Goal: Task Accomplishment & Management: Use online tool/utility

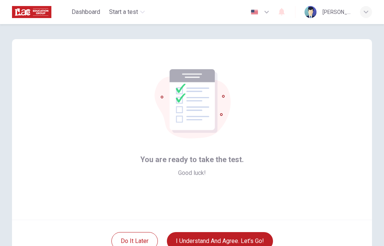
scroll to position [53, 0]
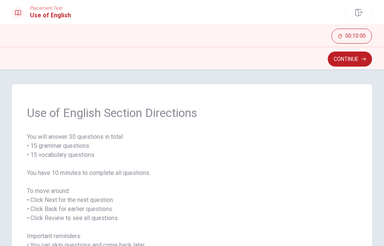
click at [349, 63] on button "Continue" at bounding box center [350, 58] width 44 height 15
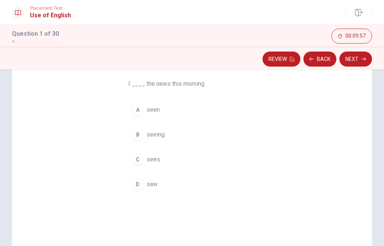
scroll to position [56, 0]
click at [140, 188] on div "D" at bounding box center [138, 184] width 12 height 12
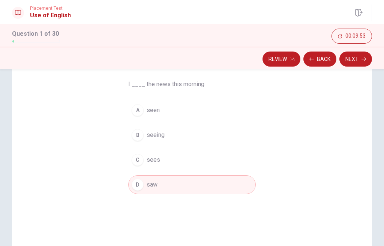
click at [360, 58] on button "Next" at bounding box center [356, 58] width 33 height 15
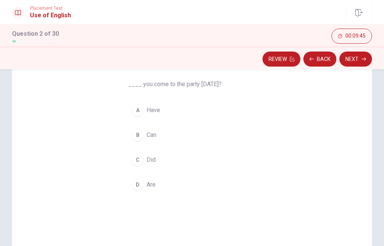
click at [139, 137] on div "B" at bounding box center [138, 135] width 12 height 12
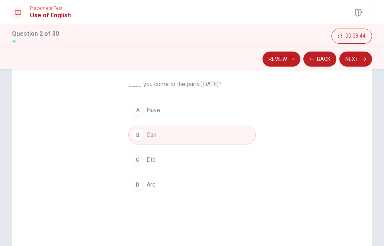
click at [360, 60] on button "Next" at bounding box center [356, 58] width 33 height 15
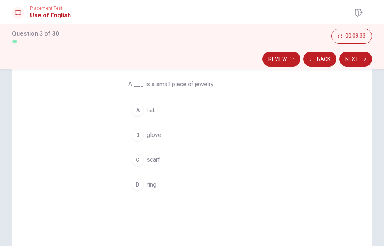
click at [134, 185] on div "D" at bounding box center [138, 184] width 12 height 12
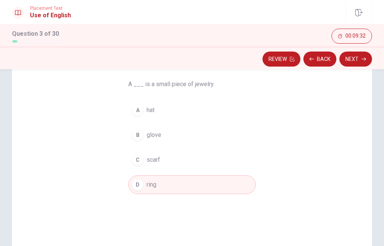
click at [366, 58] on icon "button" at bounding box center [364, 59] width 5 height 5
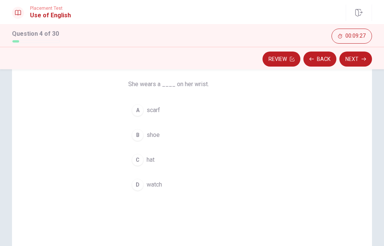
click at [135, 186] on div "D" at bounding box center [138, 184] width 12 height 12
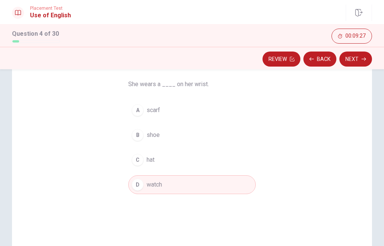
click at [359, 60] on button "Next" at bounding box center [356, 58] width 33 height 15
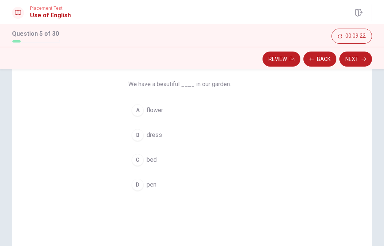
click at [137, 113] on div "A" at bounding box center [138, 110] width 12 height 12
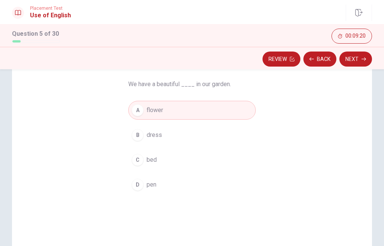
click at [360, 61] on button "Next" at bounding box center [356, 58] width 33 height 15
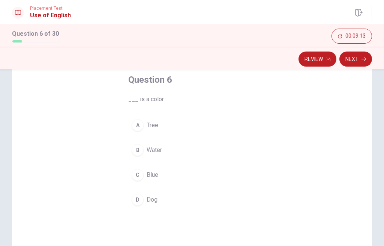
scroll to position [43, 0]
click at [134, 171] on div "C" at bounding box center [138, 173] width 12 height 12
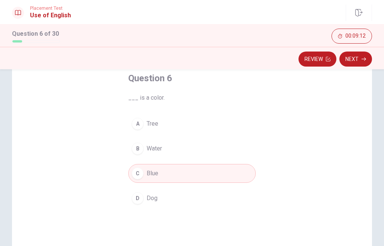
click at [361, 62] on button "Next" at bounding box center [356, 58] width 33 height 15
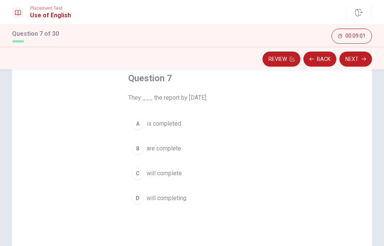
click at [137, 172] on div "C" at bounding box center [138, 173] width 12 height 12
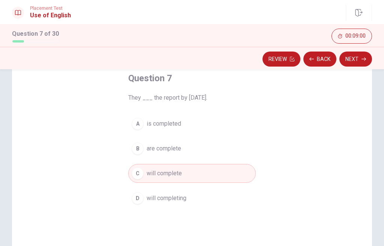
click at [361, 61] on button "Next" at bounding box center [356, 58] width 33 height 15
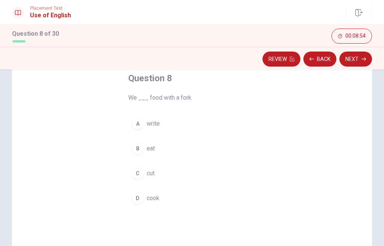
click at [137, 154] on div "B" at bounding box center [138, 148] width 12 height 12
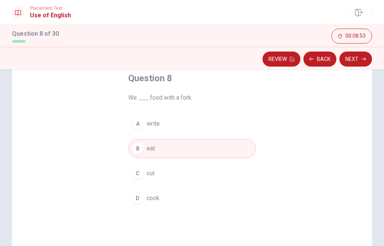
click at [356, 64] on button "Next" at bounding box center [356, 58] width 33 height 15
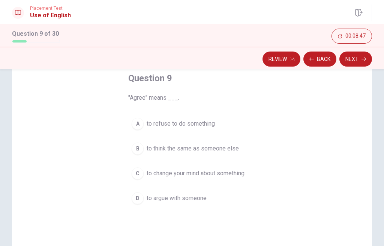
click at [134, 151] on div "B" at bounding box center [138, 148] width 12 height 12
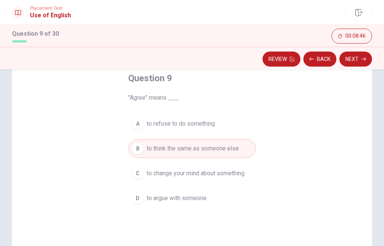
click at [363, 60] on icon "button" at bounding box center [364, 59] width 5 height 5
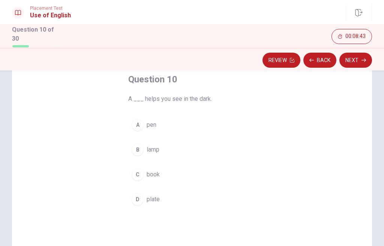
click at [138, 153] on div "B" at bounding box center [138, 149] width 12 height 12
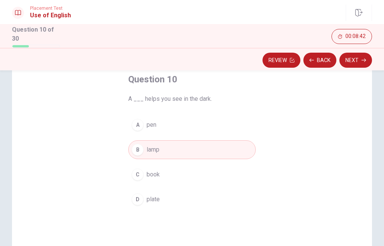
click at [358, 63] on button "Next" at bounding box center [356, 60] width 33 height 15
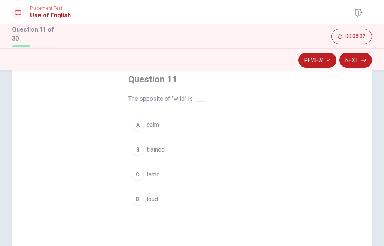
click at [136, 124] on div "A" at bounding box center [138, 125] width 12 height 12
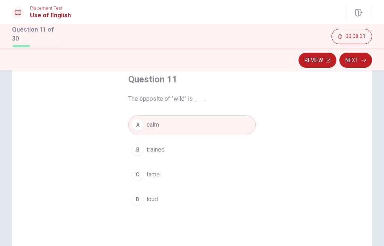
click at [366, 57] on button "Next" at bounding box center [356, 60] width 33 height 15
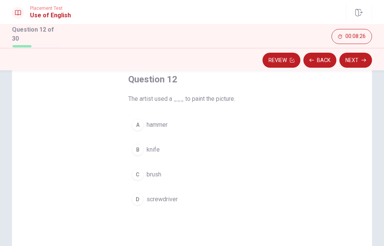
click at [139, 173] on div "C" at bounding box center [138, 174] width 12 height 12
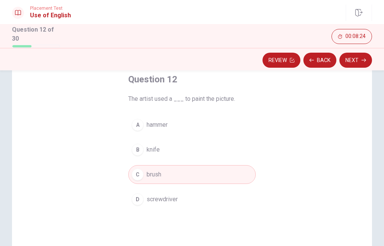
click at [363, 59] on icon "button" at bounding box center [364, 59] width 5 height 3
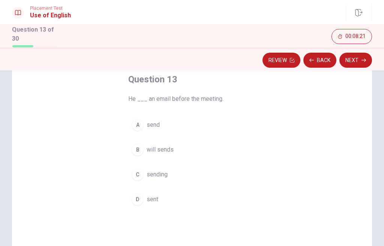
click at [132, 196] on div "D" at bounding box center [138, 199] width 12 height 12
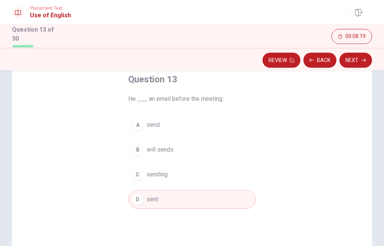
click at [363, 60] on icon "button" at bounding box center [364, 60] width 5 height 5
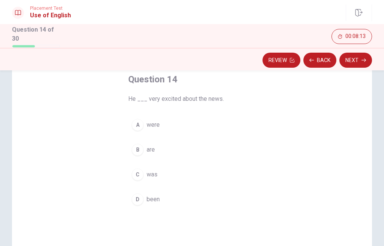
click at [134, 177] on div "C" at bounding box center [138, 174] width 12 height 12
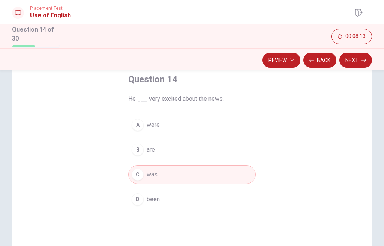
click at [364, 61] on icon "button" at bounding box center [364, 60] width 5 height 5
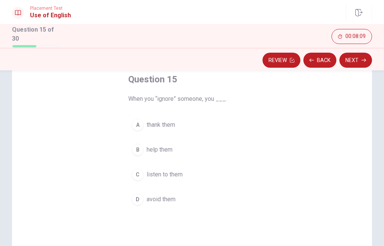
click at [135, 196] on div "D" at bounding box center [138, 199] width 12 height 12
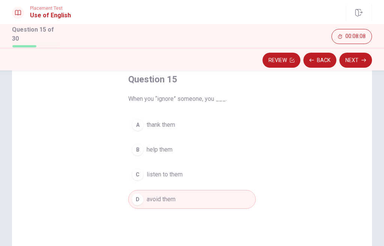
click at [365, 58] on icon "button" at bounding box center [364, 60] width 5 height 5
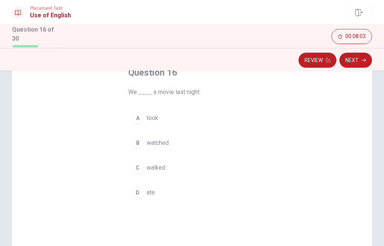
scroll to position [50, 0]
click at [134, 143] on div "B" at bounding box center [138, 142] width 12 height 12
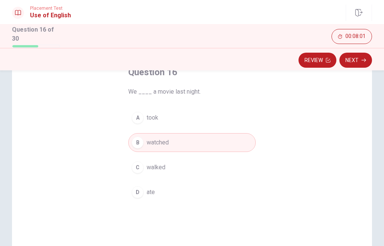
click at [364, 63] on button "Next" at bounding box center [356, 60] width 33 height 15
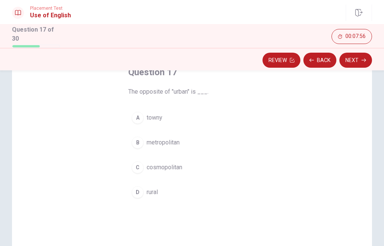
click at [134, 194] on div "D" at bounding box center [138, 192] width 12 height 12
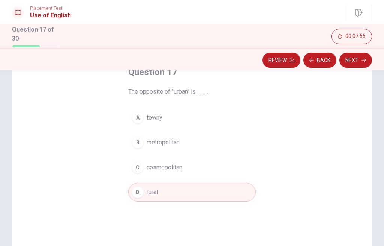
click at [365, 64] on button "Next" at bounding box center [356, 60] width 33 height 15
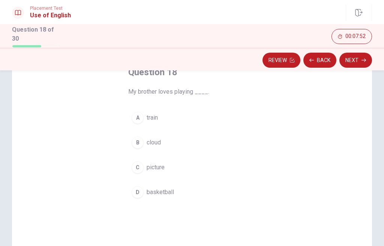
click at [137, 195] on div "D" at bounding box center [138, 192] width 12 height 12
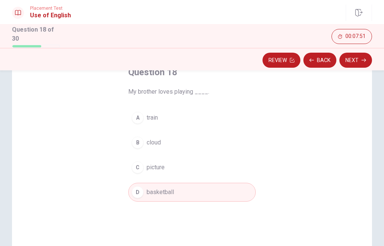
click at [364, 65] on button "Next" at bounding box center [356, 60] width 33 height 15
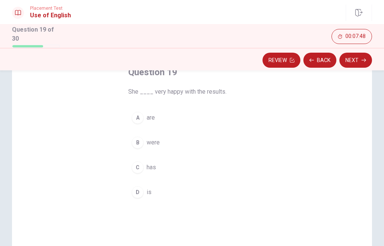
click at [139, 194] on div "D" at bounding box center [138, 192] width 12 height 12
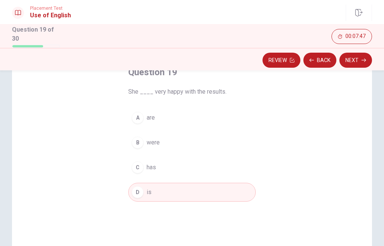
click at [364, 64] on button "Next" at bounding box center [356, 60] width 33 height 15
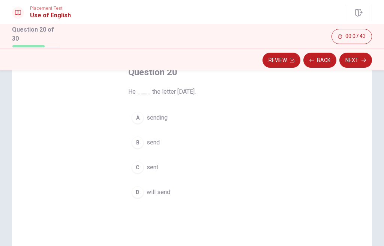
click at [137, 193] on div "D" at bounding box center [138, 192] width 12 height 12
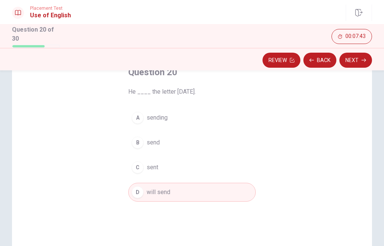
click at [362, 65] on button "Next" at bounding box center [356, 60] width 33 height 15
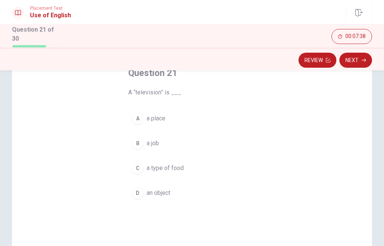
scroll to position [53, 0]
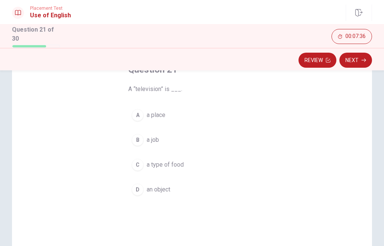
click at [138, 189] on div "D" at bounding box center [138, 189] width 12 height 12
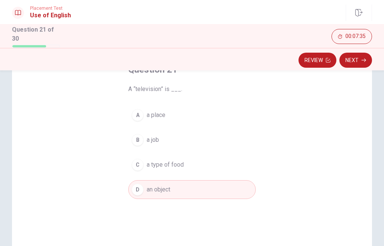
click at [364, 59] on icon "button" at bounding box center [364, 60] width 5 height 5
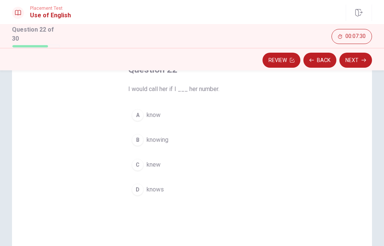
click at [134, 166] on div "C" at bounding box center [138, 164] width 12 height 12
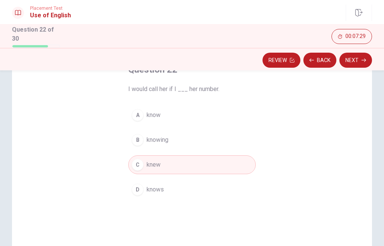
click at [360, 64] on button "Next" at bounding box center [356, 60] width 33 height 15
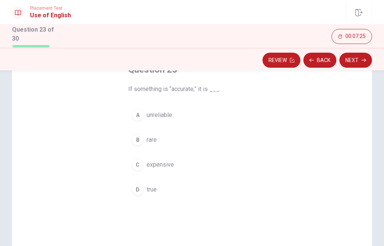
click at [138, 188] on div "D" at bounding box center [138, 189] width 12 height 12
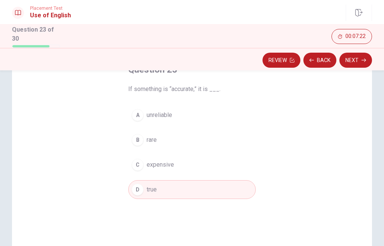
click at [366, 59] on icon "button" at bounding box center [364, 59] width 5 height 3
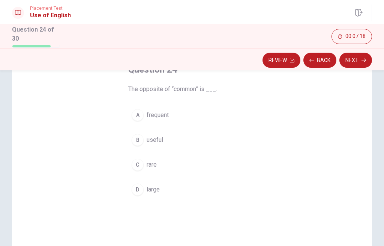
click at [133, 163] on div "C" at bounding box center [138, 164] width 12 height 12
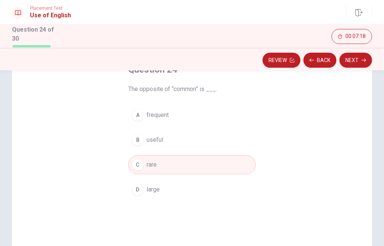
click at [365, 61] on icon "button" at bounding box center [364, 60] width 5 height 5
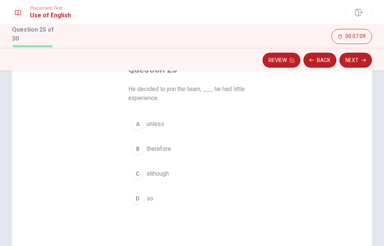
click at [139, 176] on div "C" at bounding box center [138, 173] width 12 height 12
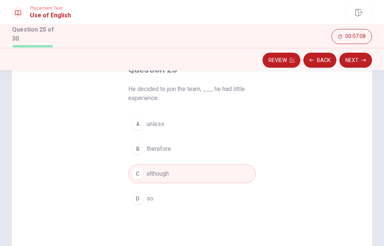
click at [363, 60] on icon "button" at bounding box center [364, 60] width 5 height 5
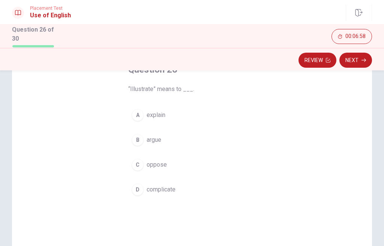
click at [139, 119] on div "A" at bounding box center [138, 115] width 12 height 12
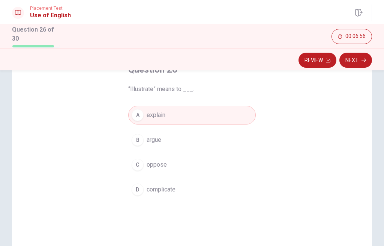
click at [359, 60] on button "Next" at bounding box center [356, 60] width 33 height 15
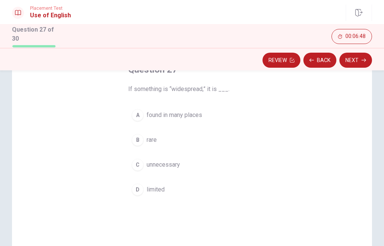
click at [140, 120] on button "A found in many places" at bounding box center [192, 115] width 128 height 19
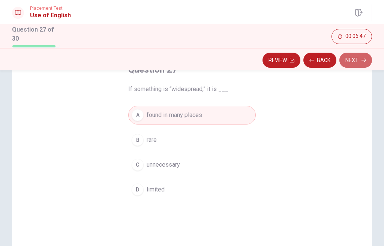
click at [362, 60] on button "Next" at bounding box center [356, 60] width 33 height 15
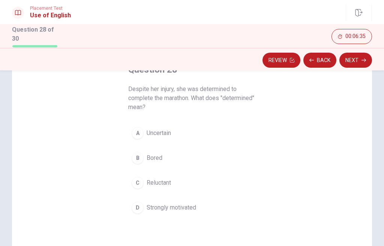
click at [136, 208] on div "D" at bounding box center [138, 207] width 12 height 12
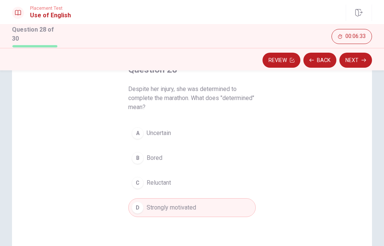
click at [360, 60] on button "Next" at bounding box center [356, 60] width 33 height 15
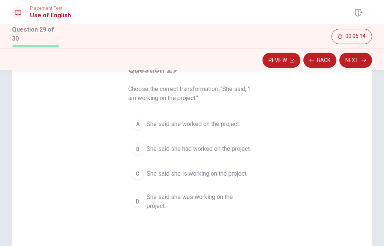
click at [136, 152] on div "B" at bounding box center [138, 149] width 12 height 12
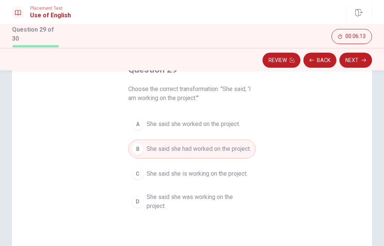
click at [364, 58] on icon "button" at bounding box center [364, 60] width 5 height 5
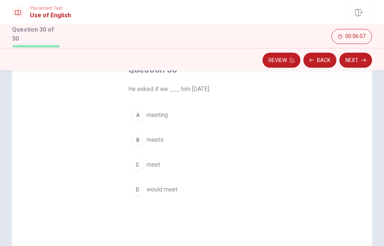
click at [134, 194] on button "D would meet" at bounding box center [192, 189] width 128 height 19
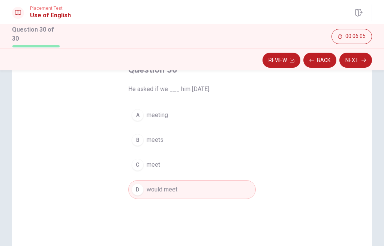
click at [362, 63] on button "Next" at bounding box center [356, 60] width 33 height 15
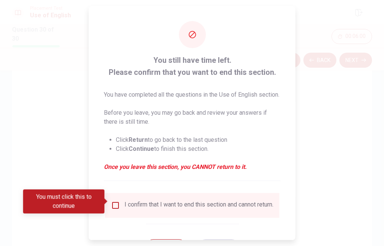
click at [119, 201] on input "You must click this to continue" at bounding box center [115, 204] width 9 height 9
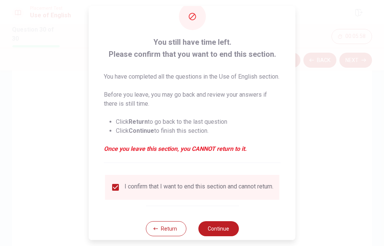
scroll to position [18, 0]
click at [221, 229] on button "Continue" at bounding box center [218, 228] width 41 height 15
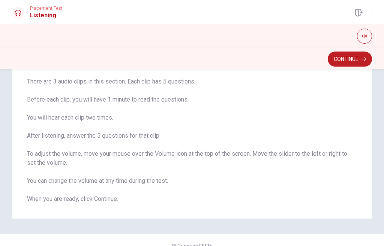
scroll to position [50, 0]
click at [367, 32] on button "button" at bounding box center [364, 36] width 15 height 15
type input "1"
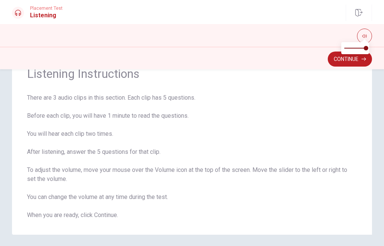
scroll to position [33, 0]
click at [355, 59] on button "Continue" at bounding box center [350, 58] width 44 height 15
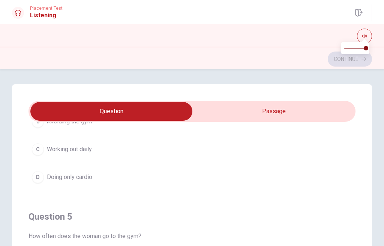
scroll to position [0, 0]
type input "16"
click at [326, 108] on input "checkbox" at bounding box center [111, 111] width 491 height 19
checkbox input "true"
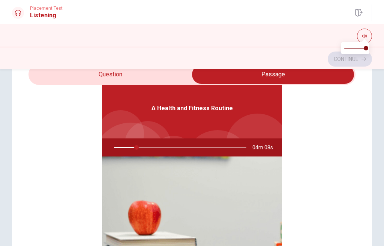
scroll to position [37, 0]
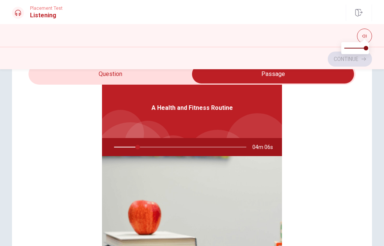
type input "18"
click at [56, 71] on input "checkbox" at bounding box center [273, 74] width 491 height 19
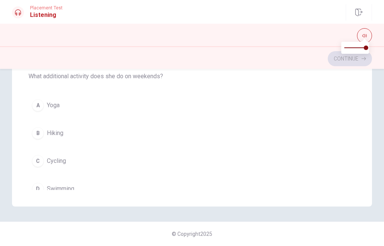
scroll to position [250, 0]
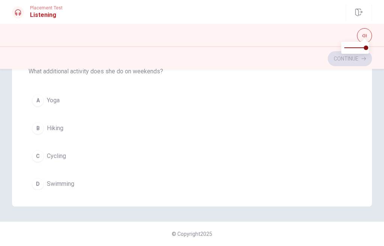
click at [35, 102] on div "A" at bounding box center [38, 101] width 12 height 12
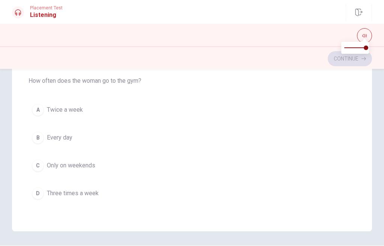
scroll to position [153, 0]
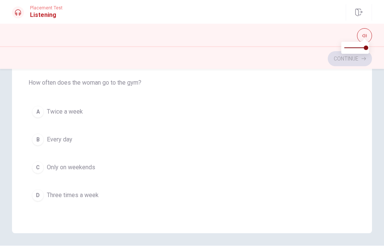
click at [38, 189] on div "D" at bounding box center [38, 195] width 12 height 12
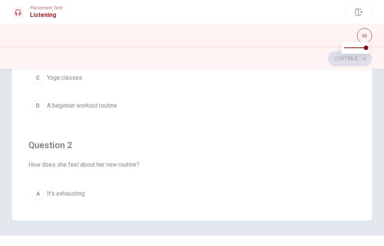
scroll to position [168, 0]
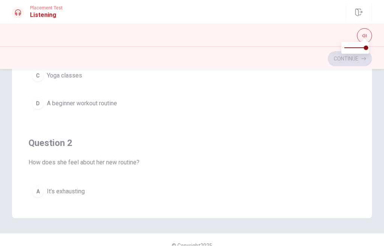
click at [35, 107] on div "D" at bounding box center [38, 104] width 12 height 12
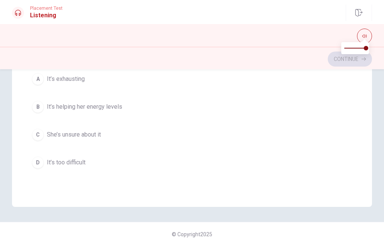
scroll to position [102, 0]
click at [34, 104] on div "B" at bounding box center [38, 105] width 12 height 12
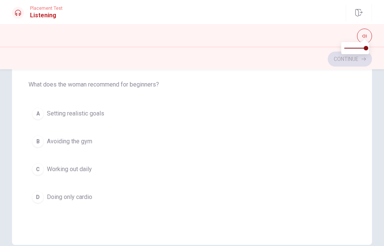
scroll to position [141, 0]
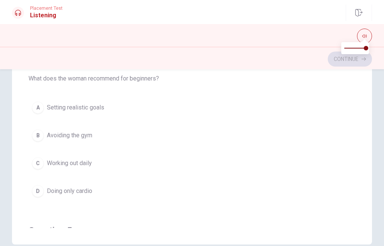
click at [36, 105] on div "A" at bounding box center [38, 107] width 12 height 12
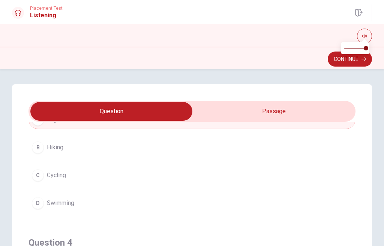
scroll to position [-4, 0]
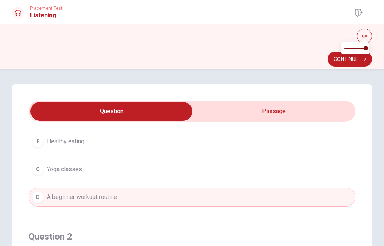
click at [356, 63] on button "Continue" at bounding box center [350, 58] width 44 height 15
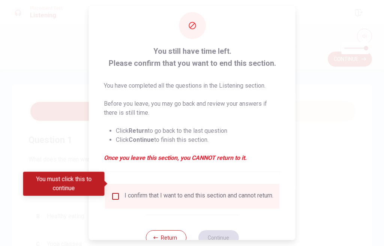
scroll to position [9, 0]
click at [158, 235] on icon "button" at bounding box center [156, 237] width 5 height 5
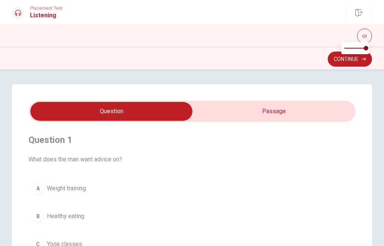
click at [337, 111] on input "checkbox" at bounding box center [111, 111] width 491 height 19
checkbox input "true"
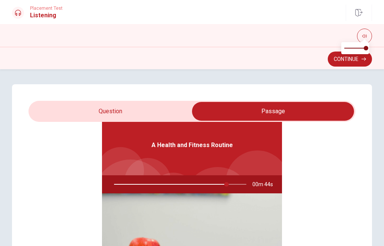
type input "85"
click at [70, 112] on input "checkbox" at bounding box center [273, 111] width 491 height 19
checkbox input "false"
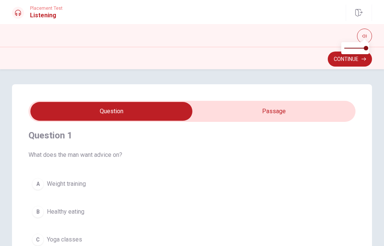
scroll to position [3, 0]
type input "88"
click at [339, 109] on input "checkbox" at bounding box center [111, 111] width 491 height 19
checkbox input "true"
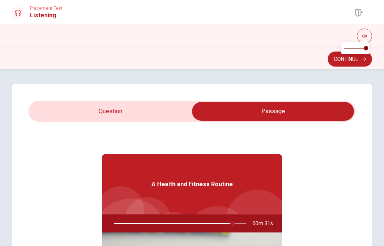
scroll to position [0, 0]
type input "91"
click at [53, 112] on input "checkbox" at bounding box center [273, 111] width 491 height 19
checkbox input "false"
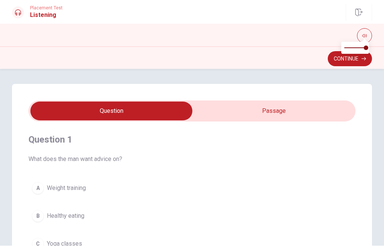
type input "96"
click at [336, 109] on input "checkbox" at bounding box center [111, 111] width 491 height 19
checkbox input "true"
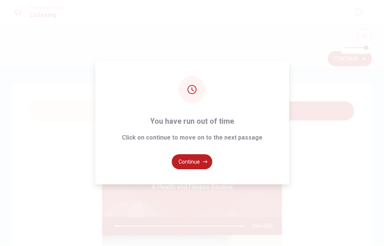
type input "0"
click at [199, 168] on button "Continue" at bounding box center [192, 161] width 41 height 15
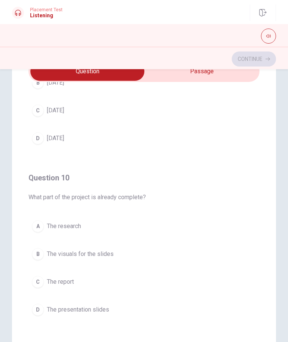
scroll to position [601, 0]
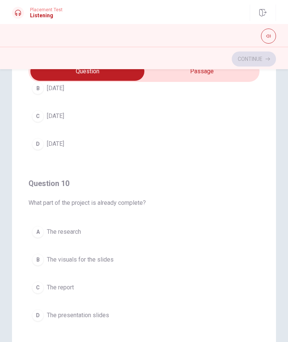
click at [35, 232] on div "A" at bounding box center [38, 232] width 12 height 12
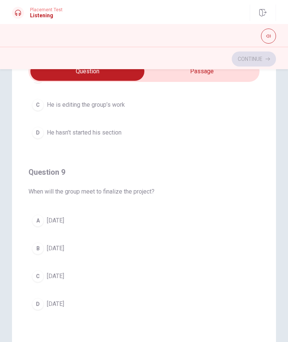
scroll to position [442, 0]
click at [35, 217] on div "A" at bounding box center [38, 220] width 12 height 12
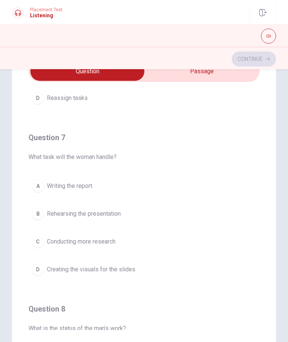
scroll to position [134, 0]
click at [41, 245] on div "D" at bounding box center [38, 269] width 12 height 12
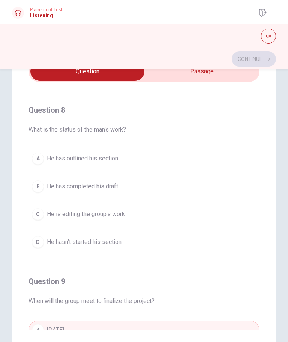
scroll to position [333, 0]
click at [34, 158] on div "A" at bounding box center [38, 158] width 12 height 12
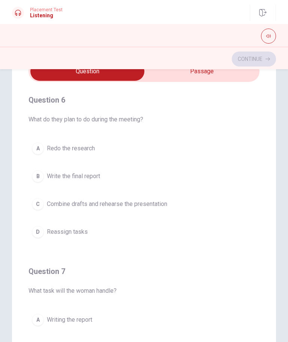
scroll to position [0, 0]
click at [41, 208] on div "C" at bounding box center [38, 204] width 12 height 12
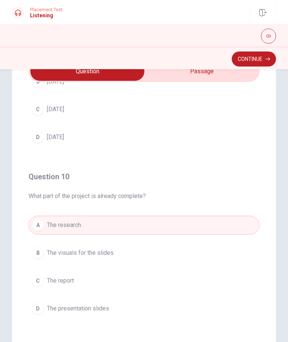
scroll to position [608, 0]
click at [255, 61] on button "Continue" at bounding box center [254, 58] width 44 height 15
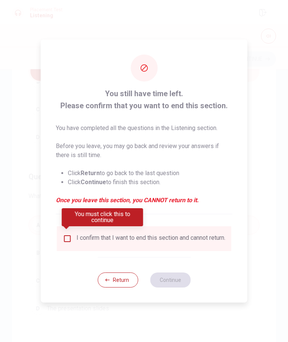
click at [68, 236] on input "You must click this to continue" at bounding box center [67, 238] width 9 height 9
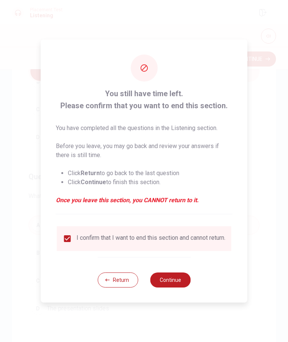
click at [182, 245] on button "Continue" at bounding box center [170, 279] width 41 height 15
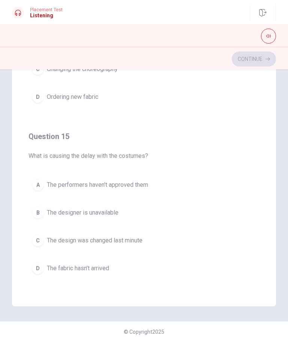
scroll to position [80, 0]
click at [31, 245] on button "D The fabric hasn’t arrived" at bounding box center [144, 268] width 231 height 19
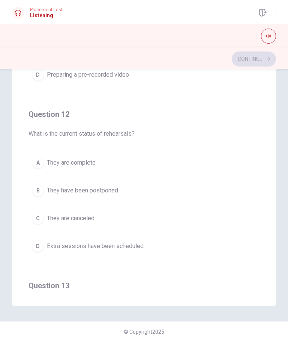
scroll to position [112, 0]
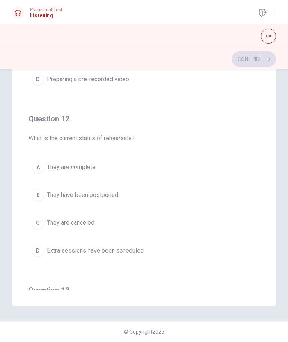
click at [42, 245] on div "D" at bounding box center [38, 250] width 12 height 12
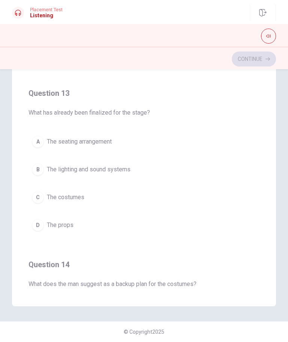
scroll to position [309, 0]
click at [32, 168] on button "B The lighting and sound systems" at bounding box center [144, 169] width 231 height 19
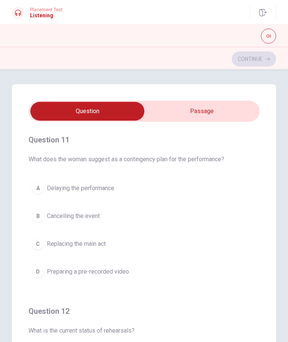
scroll to position [0, 0]
click at [38, 245] on div "D" at bounding box center [38, 271] width 12 height 12
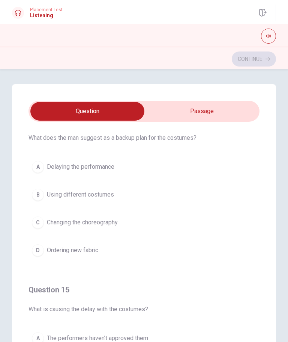
scroll to position [536, 0]
click at [36, 190] on div "B" at bounding box center [38, 194] width 12 height 12
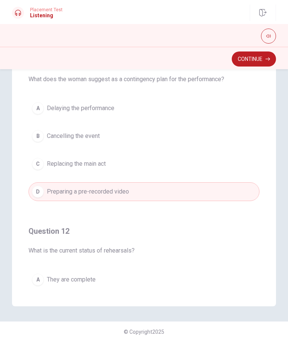
scroll to position [0, 0]
click at [256, 61] on button "Continue" at bounding box center [254, 58] width 44 height 15
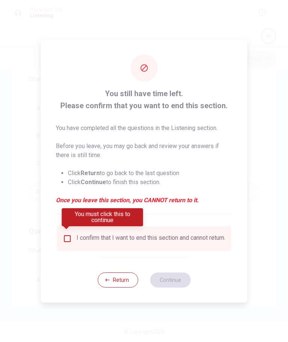
click at [68, 234] on input "You must click this to continue" at bounding box center [67, 238] width 9 height 9
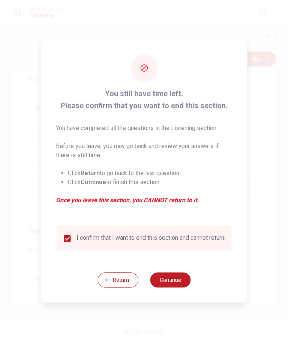
click at [186, 245] on button "Continue" at bounding box center [170, 279] width 41 height 15
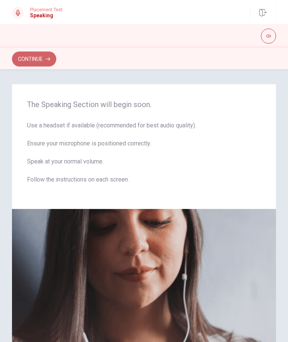
click at [37, 61] on button "Continue" at bounding box center [34, 58] width 44 height 15
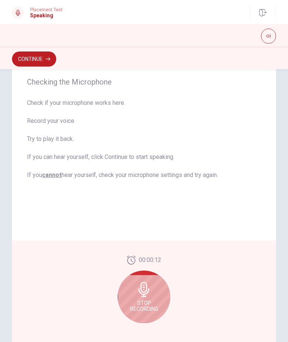
scroll to position [69, 0]
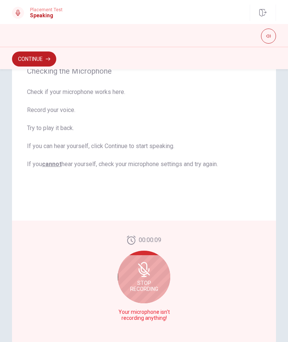
click at [154, 245] on div "Stop Recording" at bounding box center [144, 276] width 53 height 53
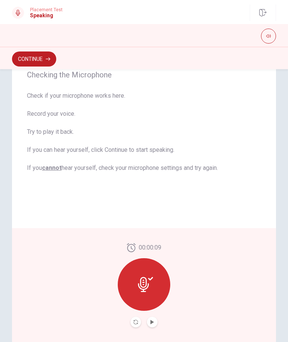
click at [155, 245] on div at bounding box center [144, 284] width 53 height 53
click at [154, 245] on button "Play Audio" at bounding box center [152, 322] width 11 height 11
click at [156, 245] on button "Pause Audio" at bounding box center [152, 322] width 11 height 11
click at [149, 245] on icon at bounding box center [145, 284] width 15 height 15
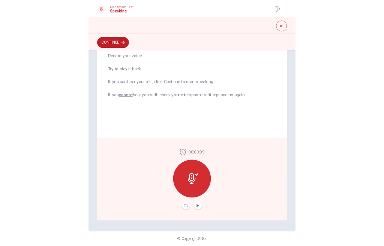
scroll to position [106, 0]
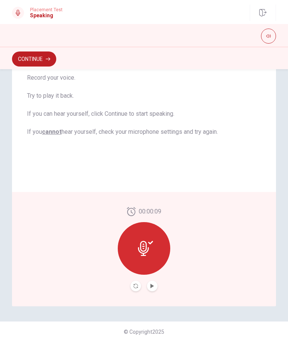
click at [137, 245] on icon "Record Again" at bounding box center [136, 285] width 5 height 5
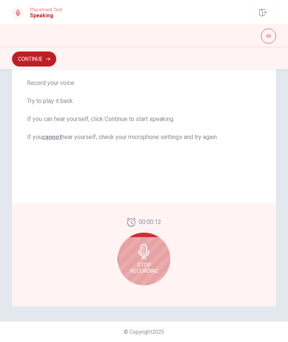
click at [148, 245] on span "Stop Recording" at bounding box center [144, 268] width 28 height 12
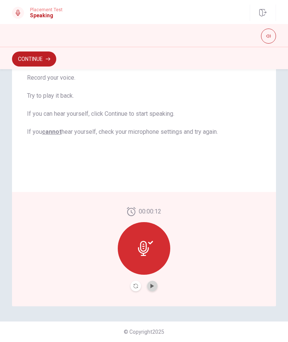
click at [153, 245] on icon "Play Audio" at bounding box center [152, 285] width 3 height 5
click at [135, 245] on button "Record Again" at bounding box center [136, 285] width 11 height 11
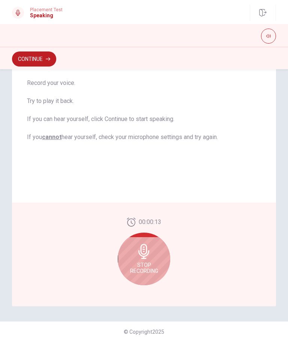
click at [155, 245] on div "Stop Recording" at bounding box center [144, 258] width 53 height 53
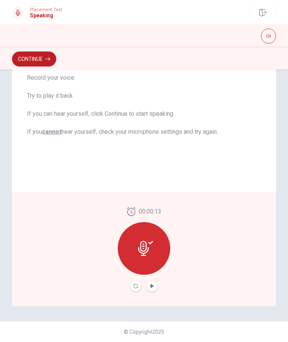
click at [153, 245] on icon "Play Audio" at bounding box center [152, 285] width 5 height 5
click at [137, 245] on div "00:00:13" at bounding box center [144, 249] width 53 height 84
click at [128, 245] on div "00:00:13" at bounding box center [144, 249] width 53 height 84
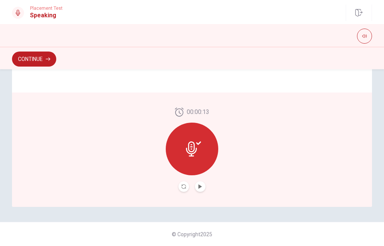
scroll to position [205, 0]
click at [185, 188] on icon "Record Again" at bounding box center [184, 186] width 5 height 5
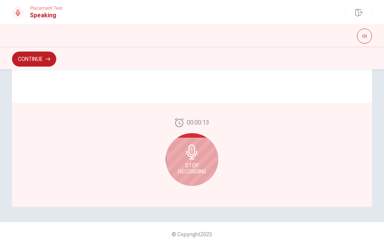
click at [200, 161] on div "Stop Recording" at bounding box center [192, 159] width 53 height 53
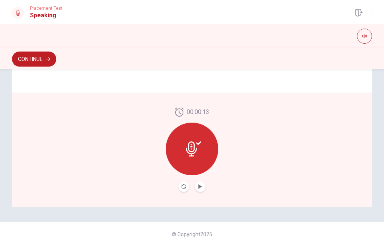
click at [201, 191] on button "Play Audio" at bounding box center [200, 186] width 11 height 11
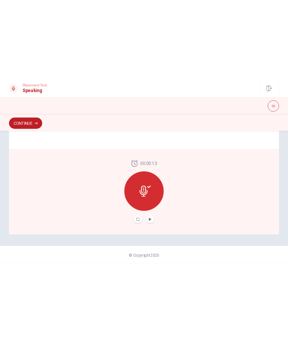
scroll to position [204, 0]
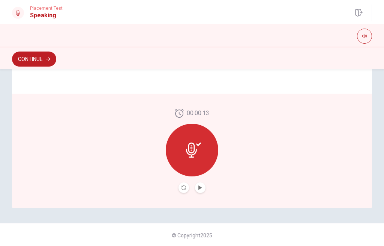
click at [179, 185] on button "Record Again" at bounding box center [184, 187] width 11 height 11
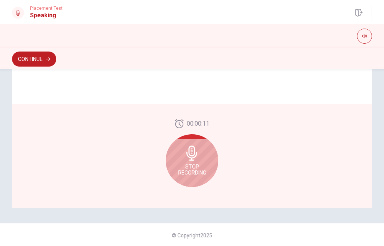
click at [182, 164] on span "Stop Recording" at bounding box center [192, 169] width 28 height 12
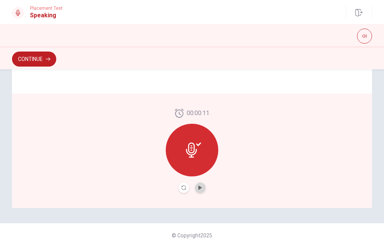
click at [199, 188] on icon "Play Audio" at bounding box center [200, 187] width 5 height 5
click at [181, 189] on button "Record Again" at bounding box center [184, 187] width 11 height 11
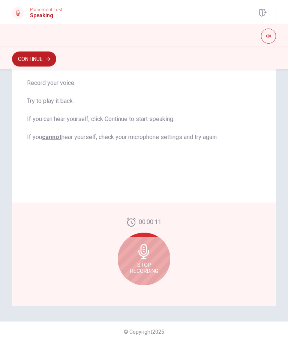
scroll to position [106, 0]
click at [144, 245] on span "Stop Recording" at bounding box center [144, 268] width 28 height 12
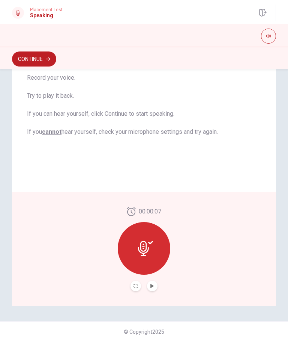
click at [154, 245] on icon "Play Audio" at bounding box center [152, 285] width 5 height 5
